Goal: Use online tool/utility: Utilize a website feature to perform a specific function

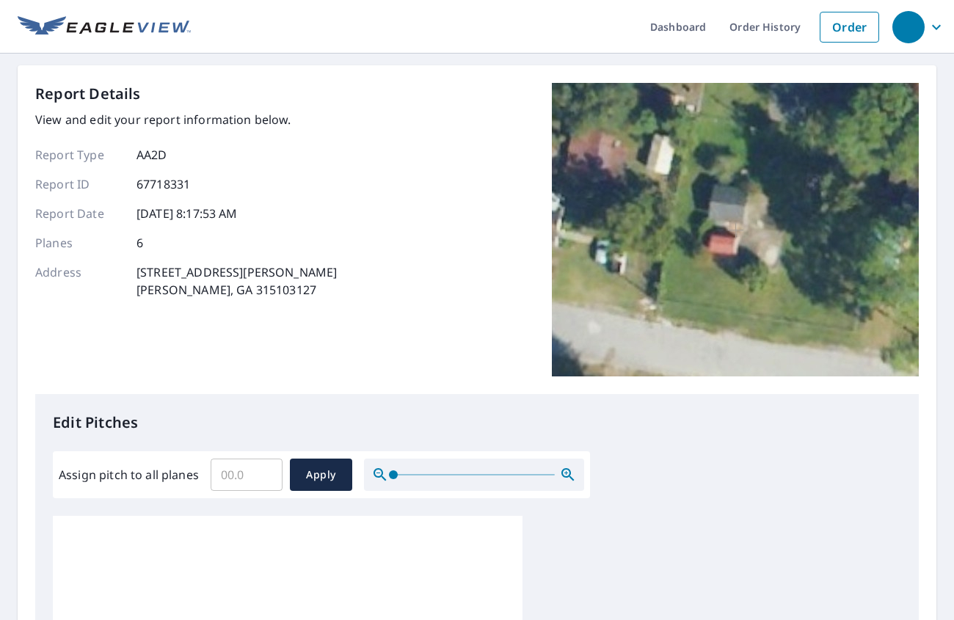
click at [248, 479] on input "Assign pitch to all planes" at bounding box center [247, 474] width 72 height 41
type input "4"
click at [333, 475] on span "Apply" at bounding box center [320, 475] width 39 height 18
type input "4"
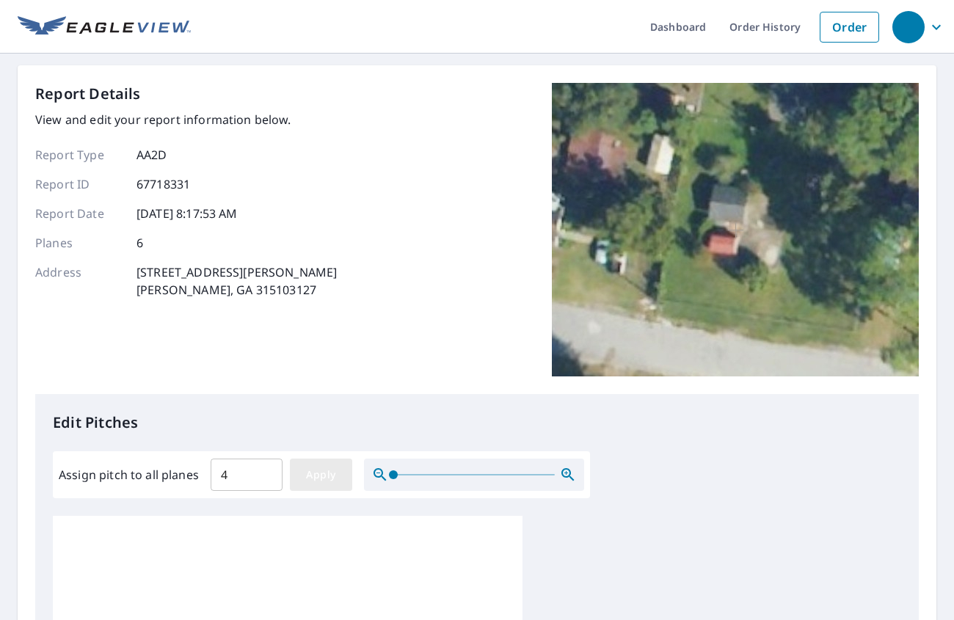
type input "4"
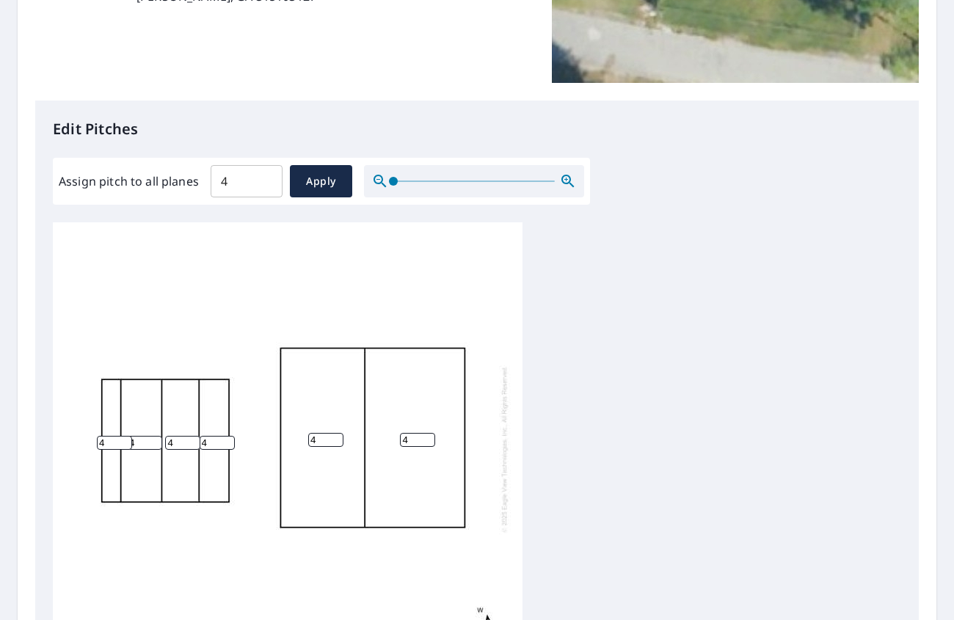
scroll to position [15, 0]
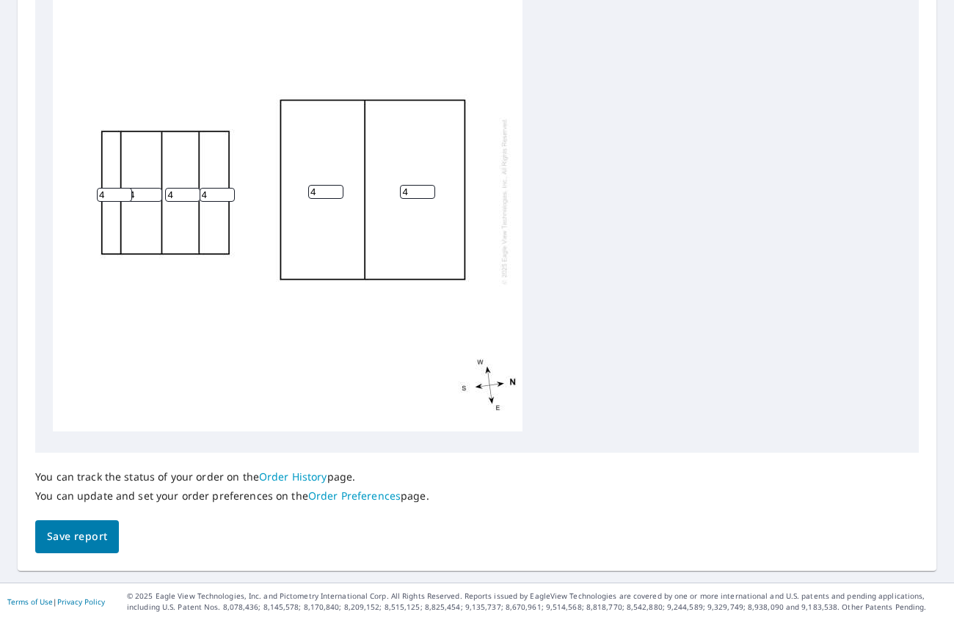
click at [72, 527] on span "Save report" at bounding box center [77, 536] width 60 height 18
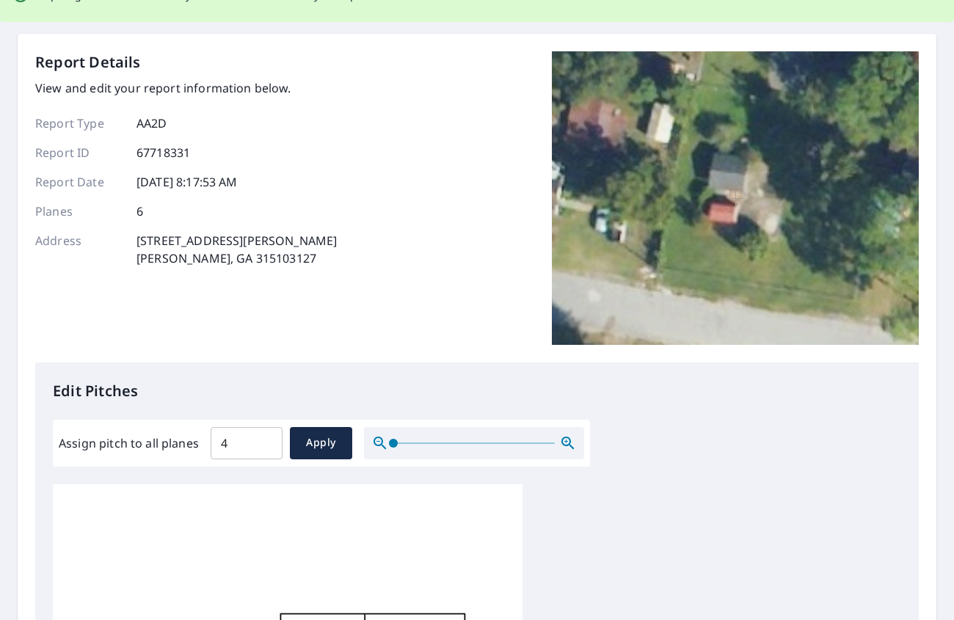
scroll to position [0, 0]
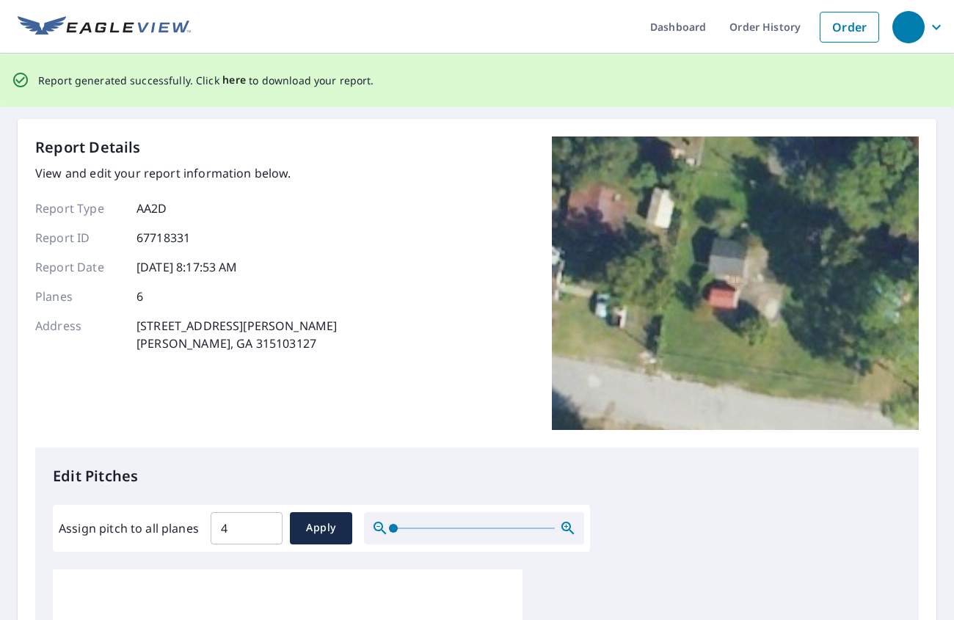
click at [246, 82] on span "here" at bounding box center [234, 80] width 24 height 18
